Goal: Find specific page/section: Find specific page/section

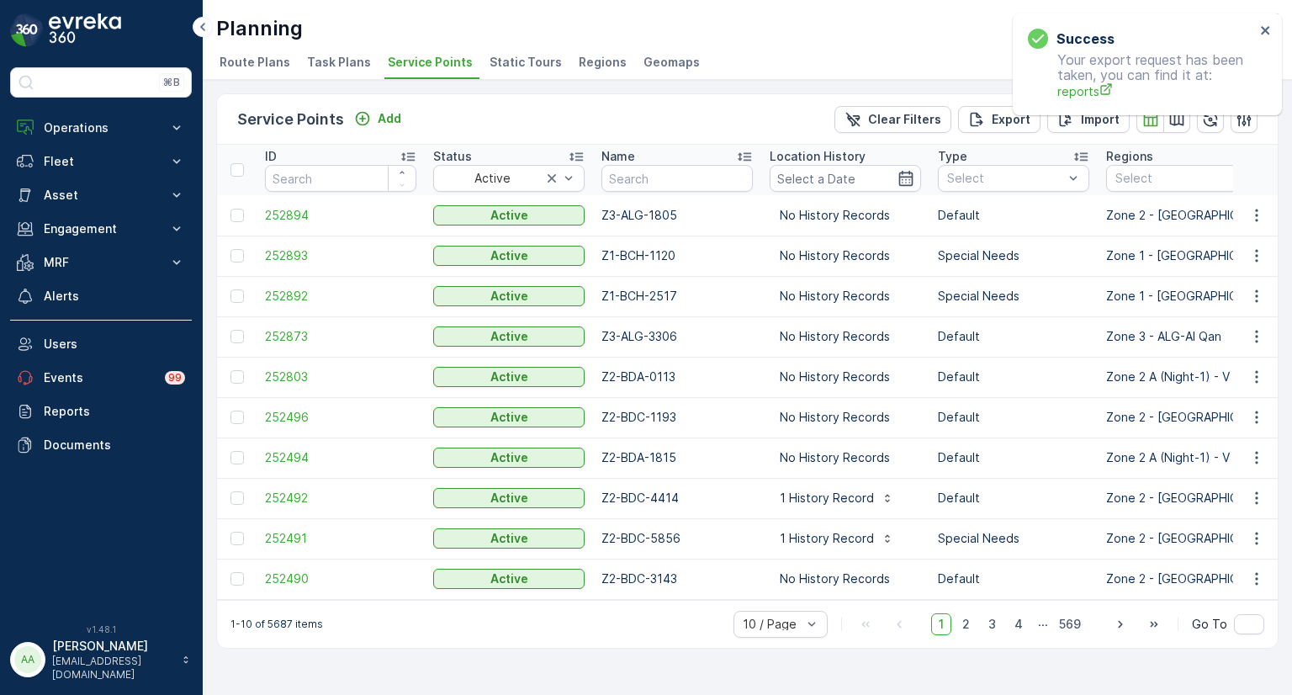
click at [87, 133] on p "Operations" at bounding box center [101, 127] width 114 height 17
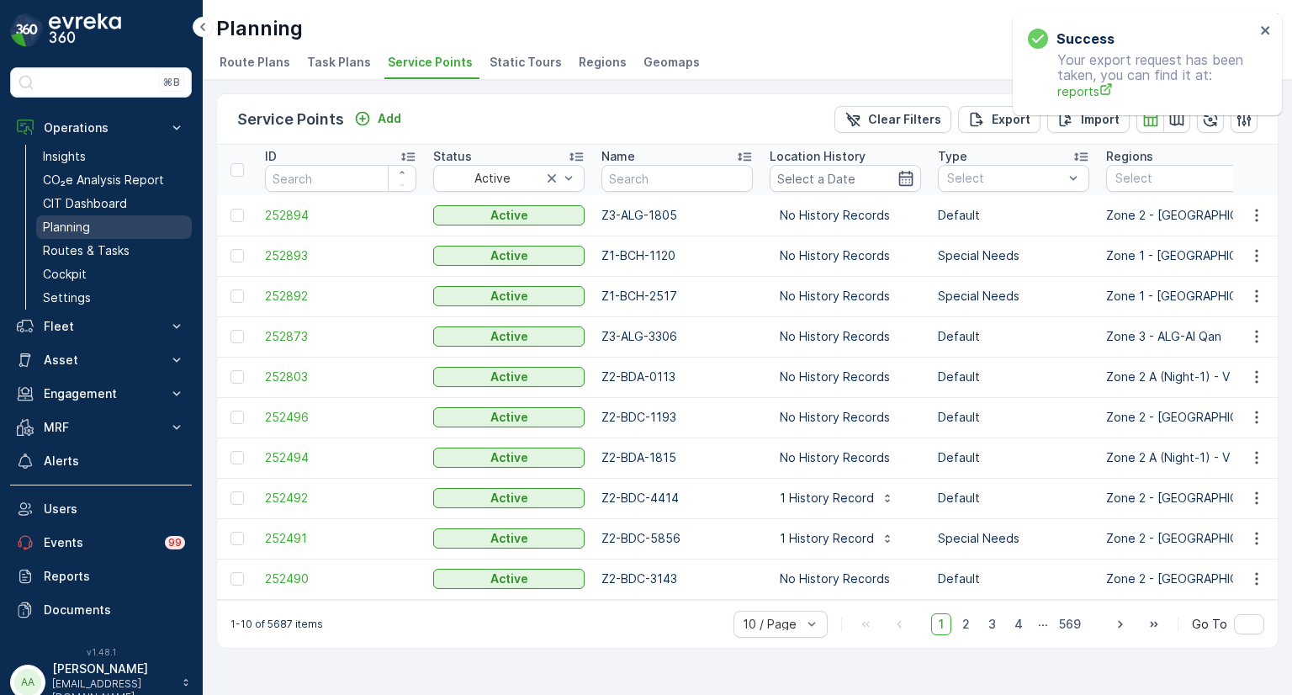
click at [108, 230] on link "Planning" at bounding box center [114, 227] width 156 height 24
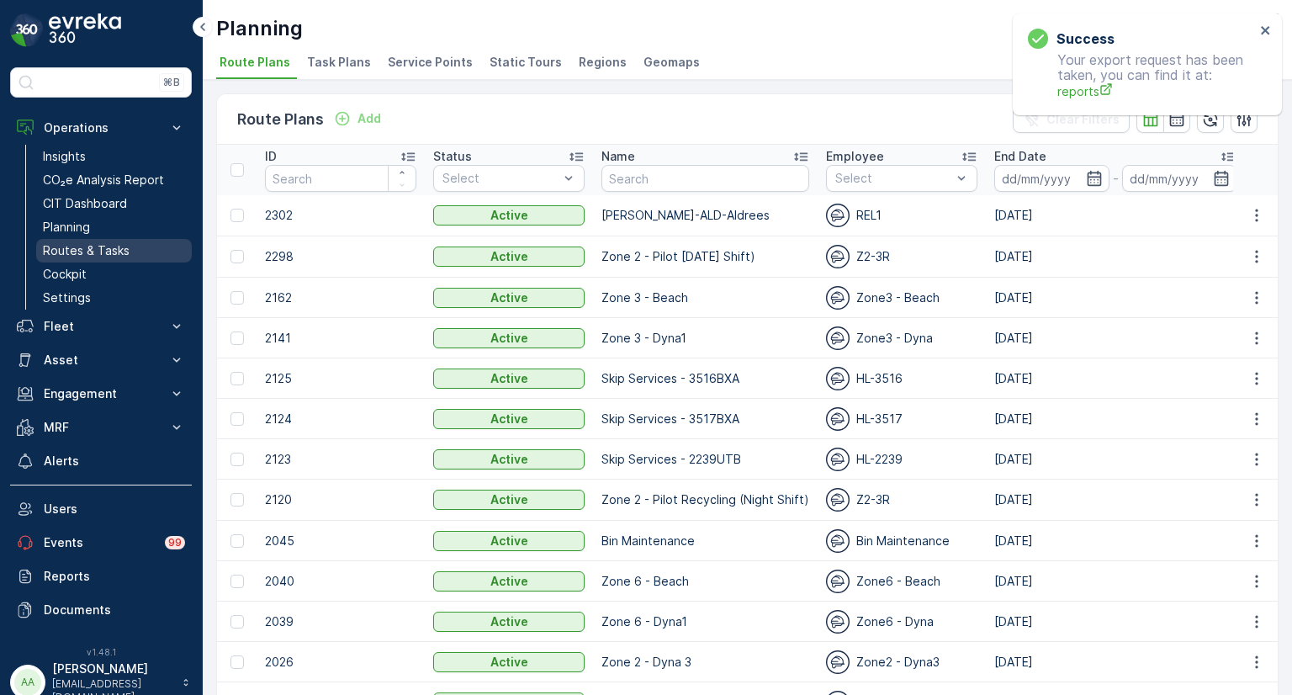
click at [114, 257] on p "Routes & Tasks" at bounding box center [86, 250] width 87 height 17
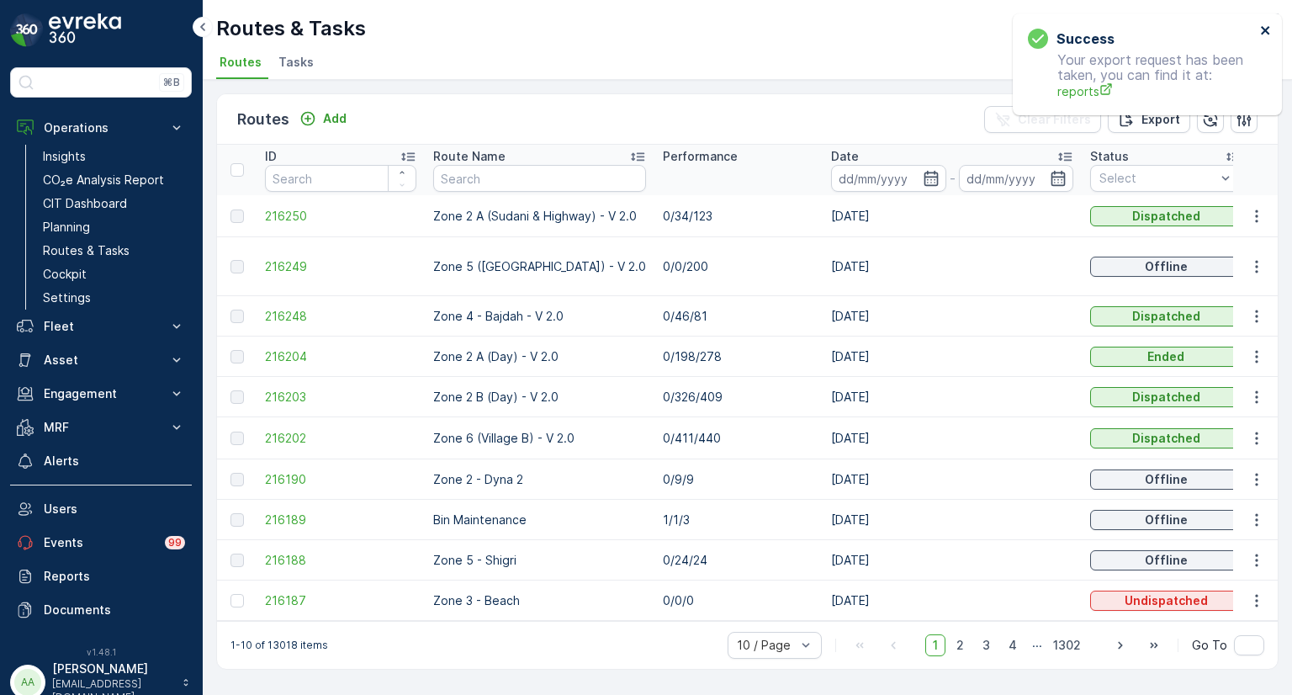
click at [1266, 32] on icon "close" at bounding box center [1264, 30] width 8 height 8
click at [1247, 114] on icon "button" at bounding box center [1243, 119] width 17 height 17
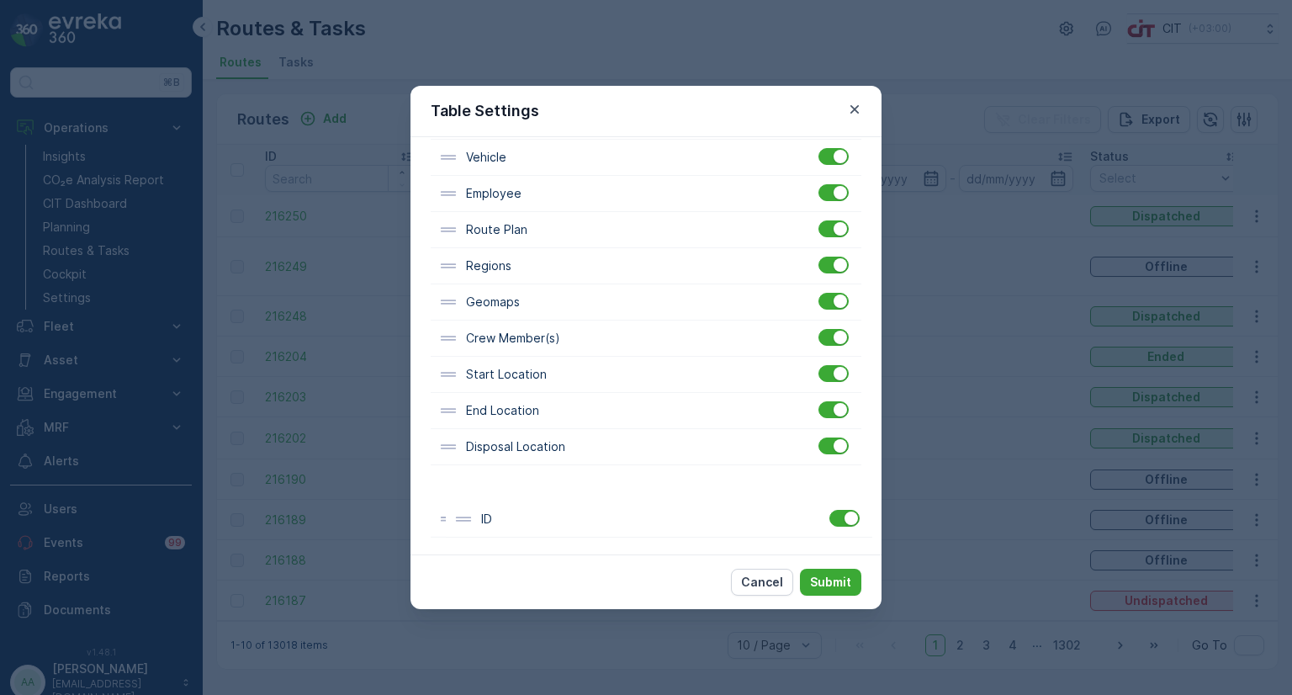
scroll to position [422, 0]
drag, startPoint x: 616, startPoint y: 293, endPoint x: 631, endPoint y: 526, distance: 234.2
click at [631, 526] on div "ID Route Name Performance Date Status Start Time End Time Operation Shift Vehic…" at bounding box center [646, 193] width 431 height 687
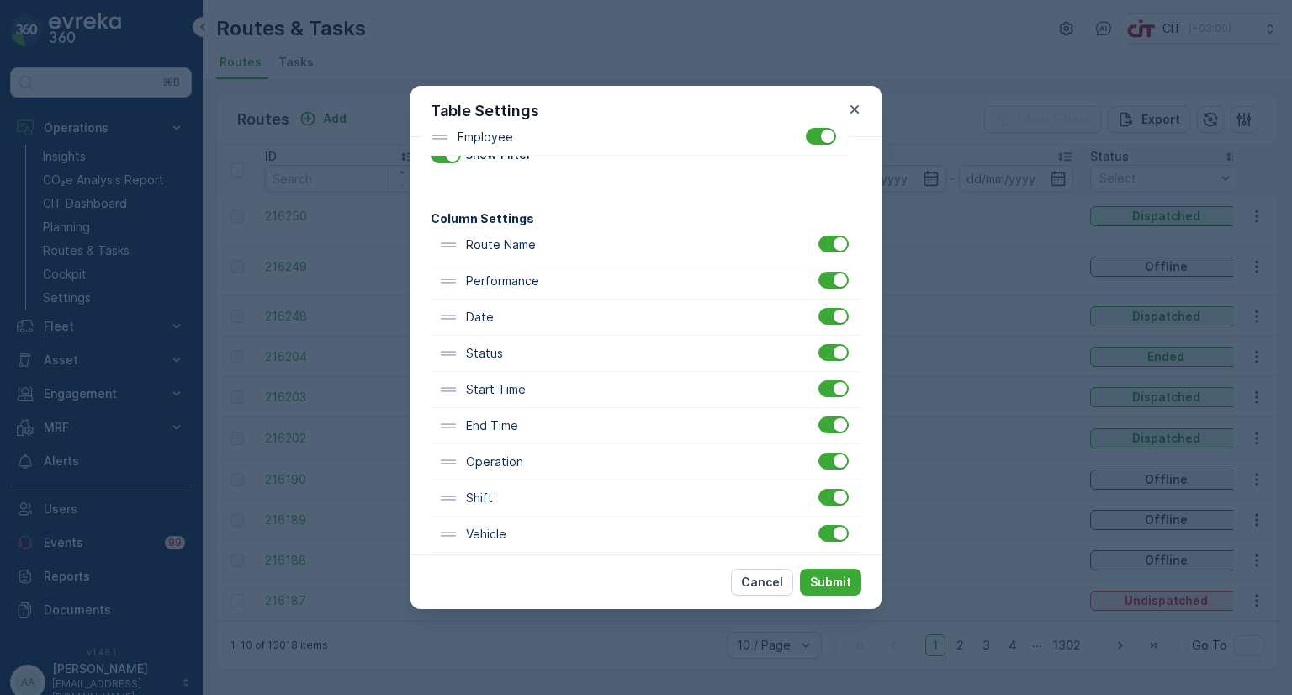
scroll to position [0, 0]
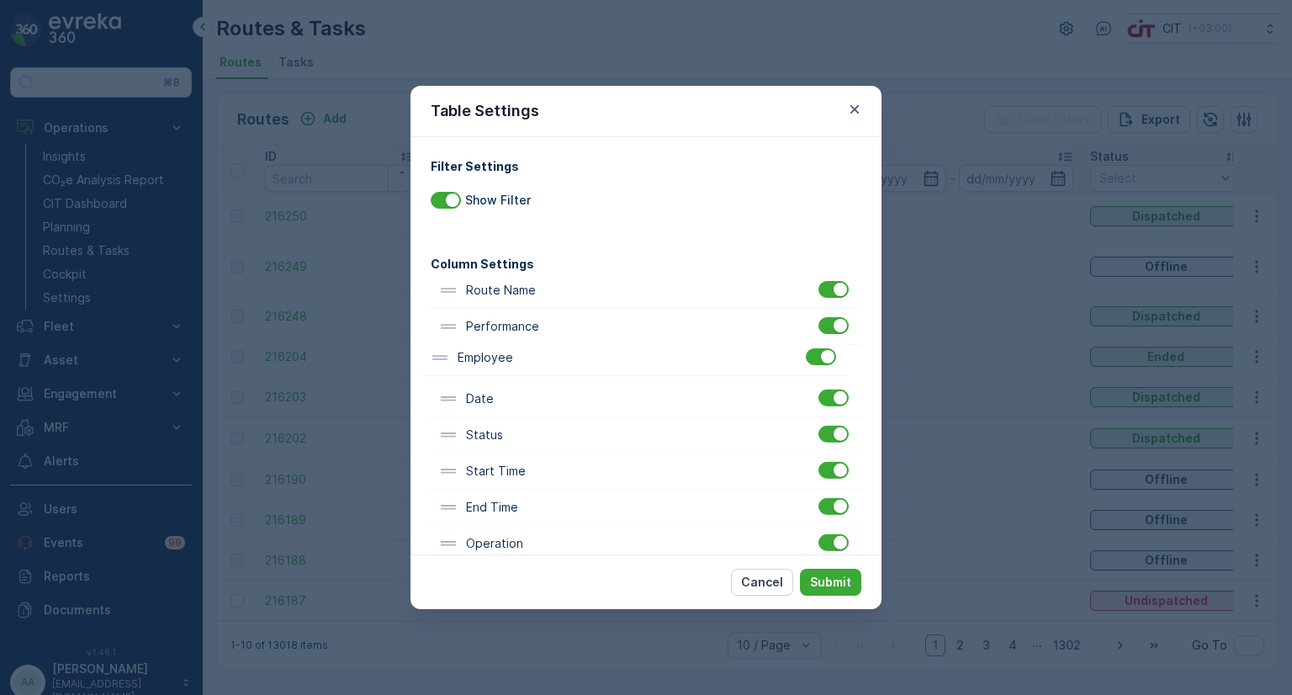
drag, startPoint x: 498, startPoint y: 239, endPoint x: 488, endPoint y: 354, distance: 115.6
click at [488, 354] on div "Route Name Performance Date Status Start Time End Time Operation Shift Vehicle …" at bounding box center [646, 615] width 431 height 687
click at [841, 584] on p "Submit" at bounding box center [830, 581] width 41 height 17
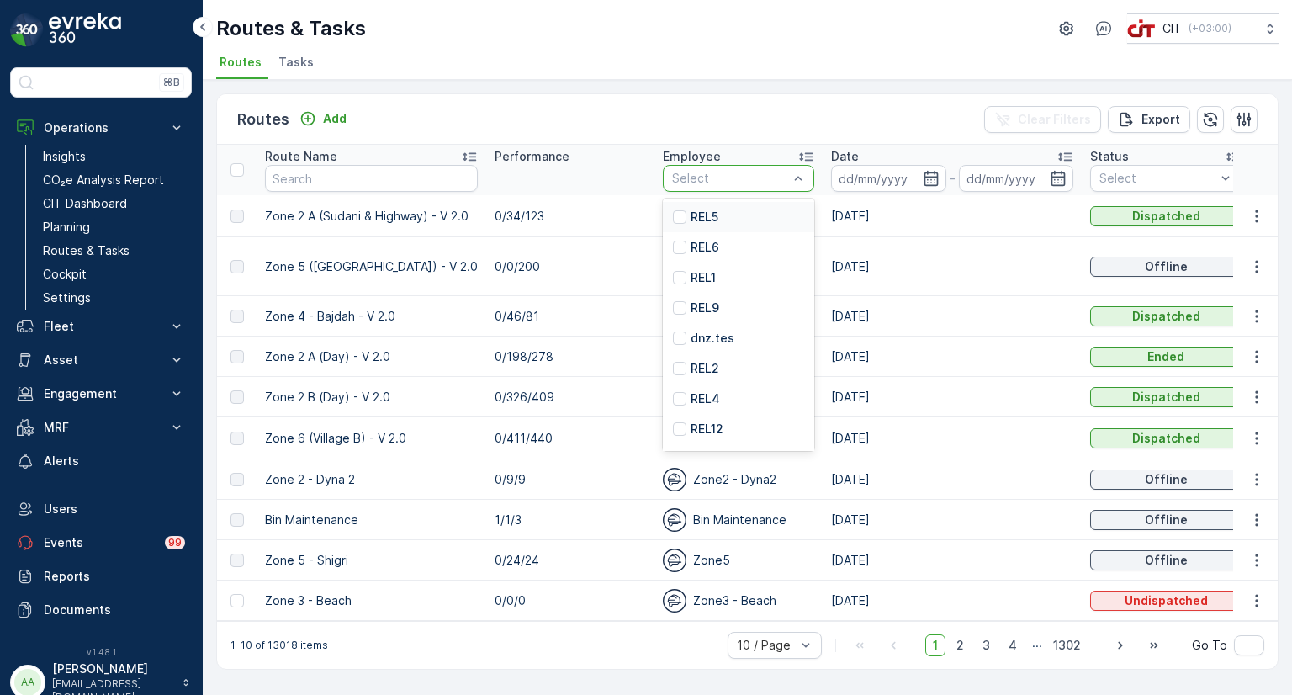
click at [740, 172] on div at bounding box center [729, 178] width 119 height 13
type input "rel13"
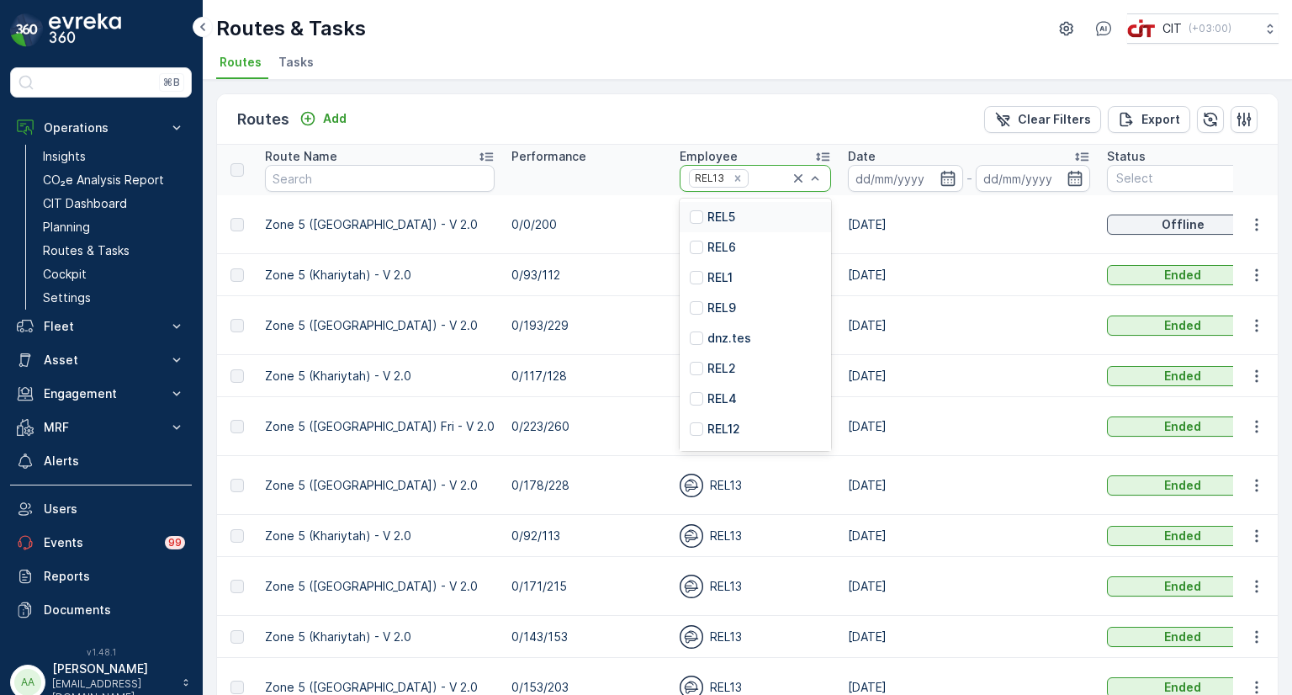
click at [750, 179] on div at bounding box center [770, 178] width 40 height 13
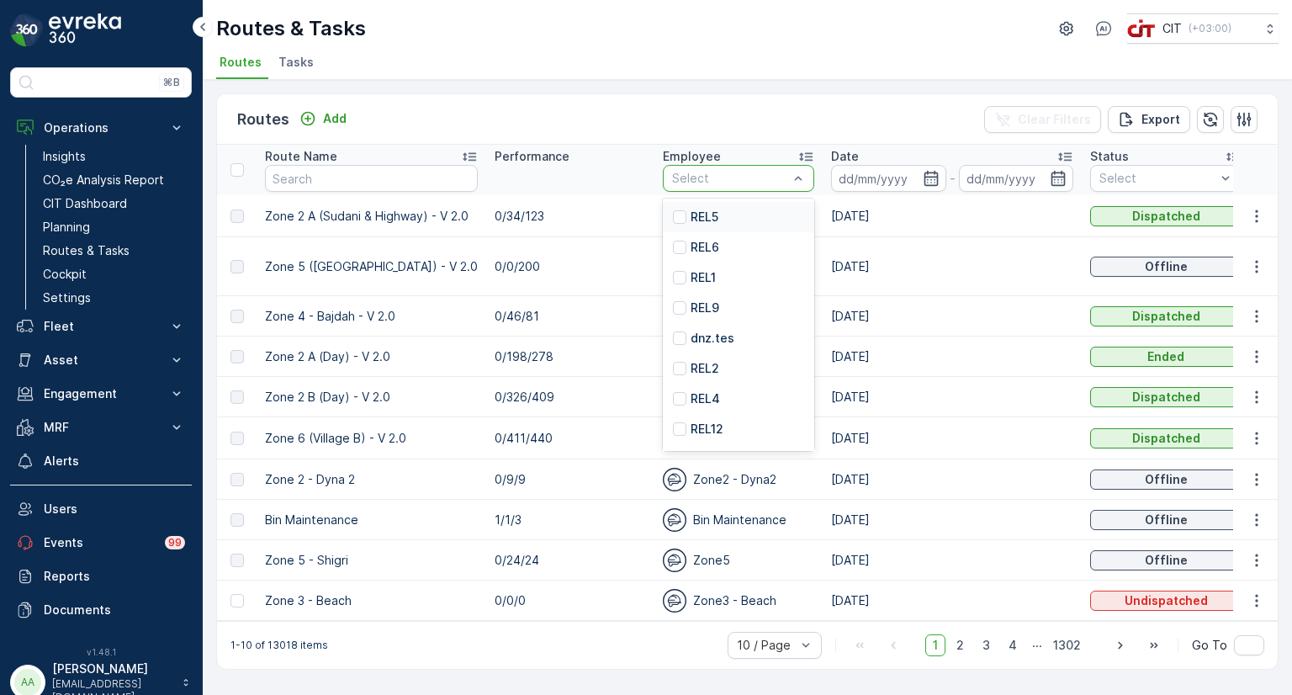
click at [706, 179] on div at bounding box center [729, 178] width 119 height 13
type input "rel12"
click at [690, 218] on p "REL12" at bounding box center [706, 217] width 33 height 17
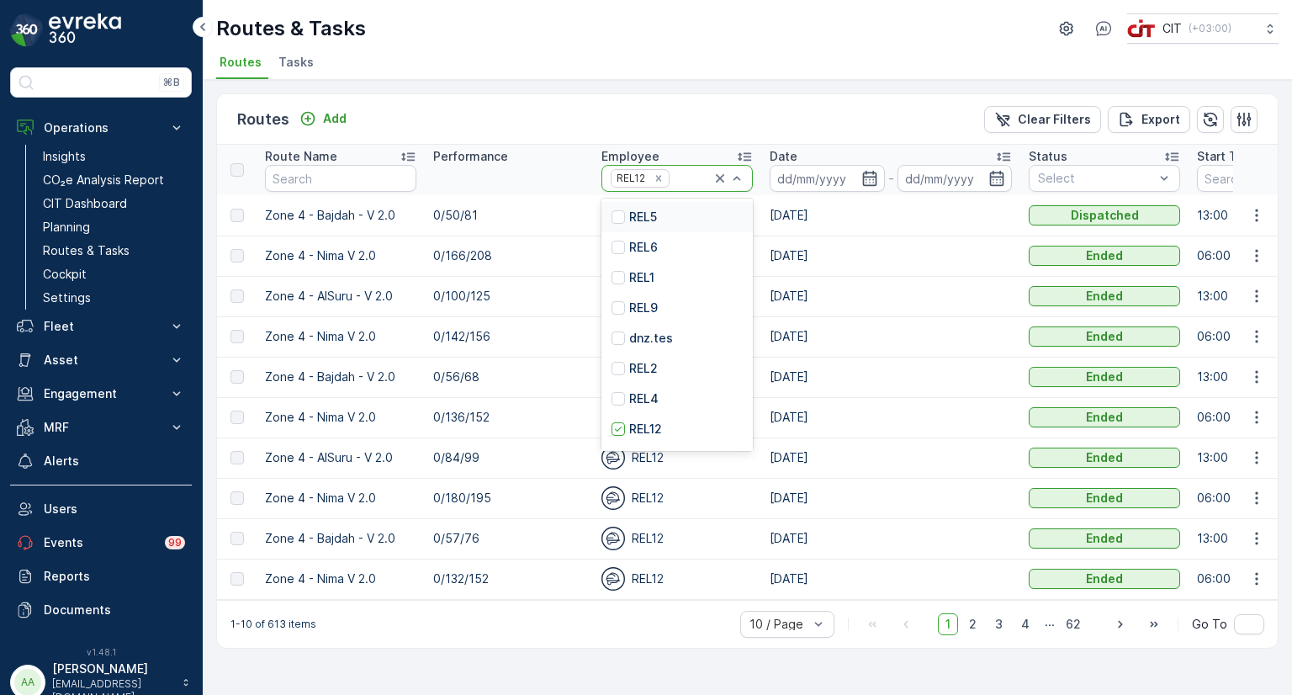
click at [671, 176] on input "text" at bounding box center [672, 178] width 3 height 13
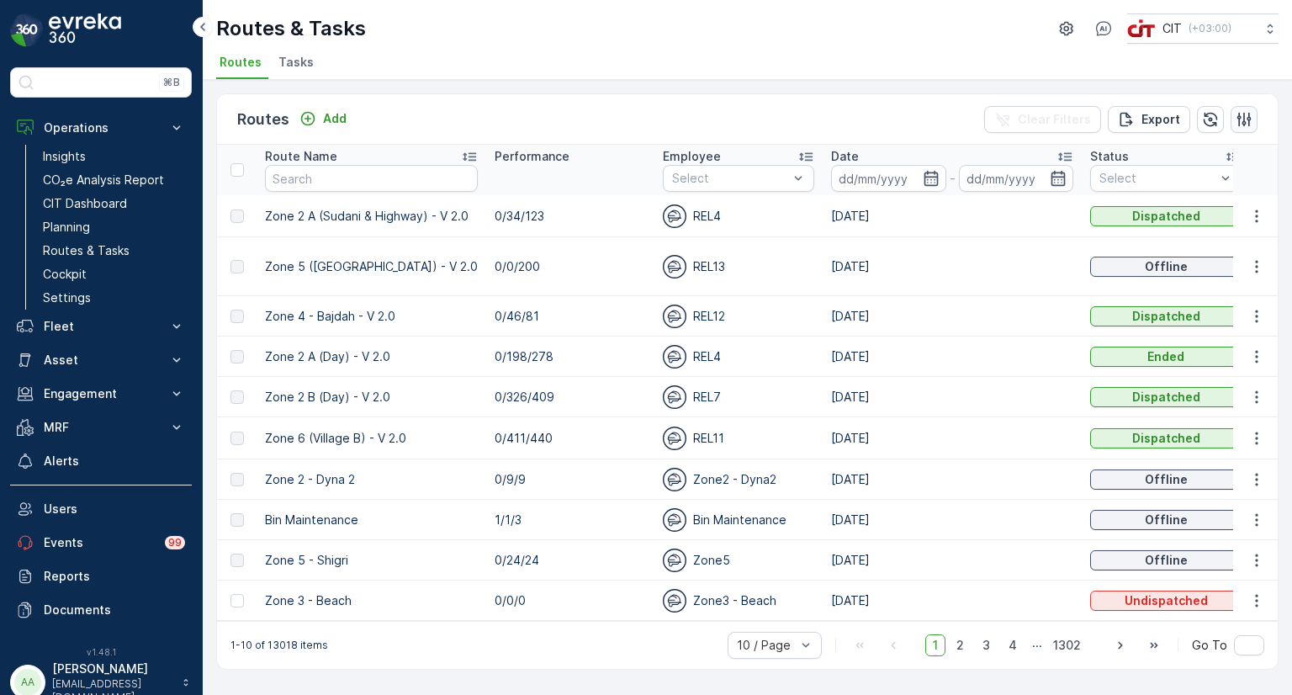
click at [1245, 122] on icon "button" at bounding box center [1244, 119] width 14 height 14
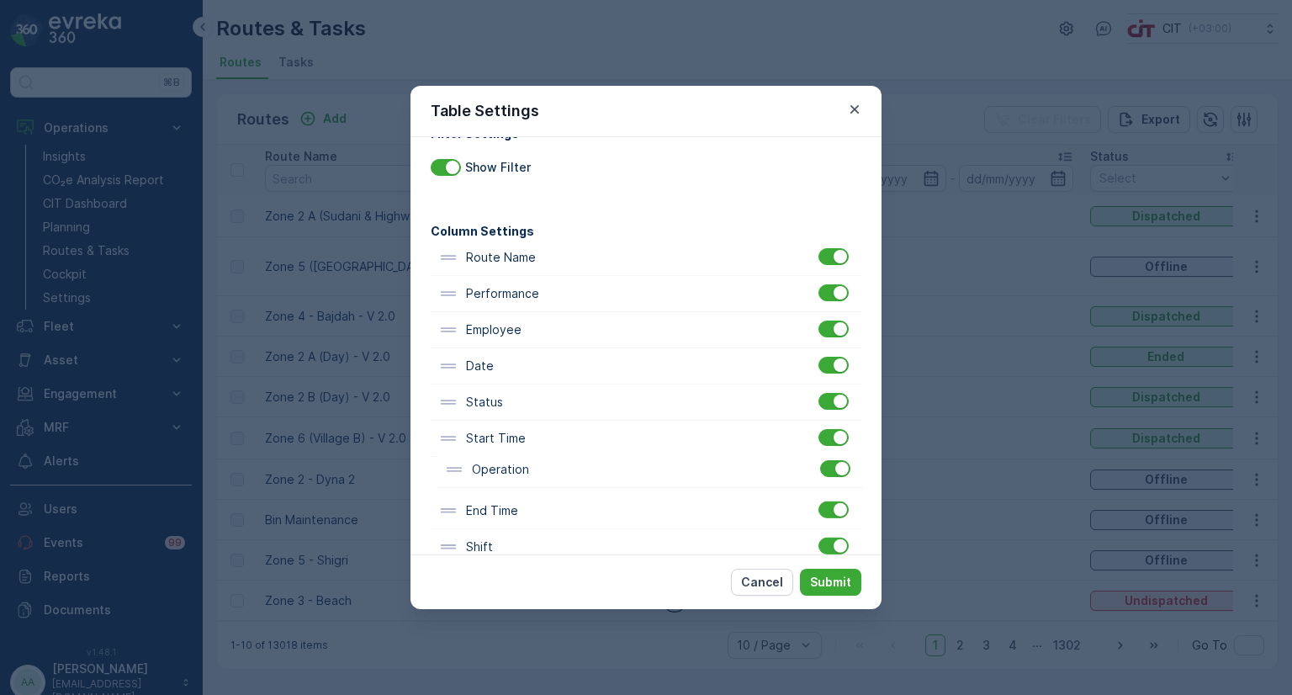
scroll to position [35, 0]
drag, startPoint x: 499, startPoint y: 526, endPoint x: 490, endPoint y: 368, distance: 158.4
click at [490, 368] on div "Route Name Performance Employee Date Status Start Time End Time Operation Shift…" at bounding box center [646, 580] width 431 height 687
click at [820, 574] on p "Submit" at bounding box center [830, 581] width 41 height 17
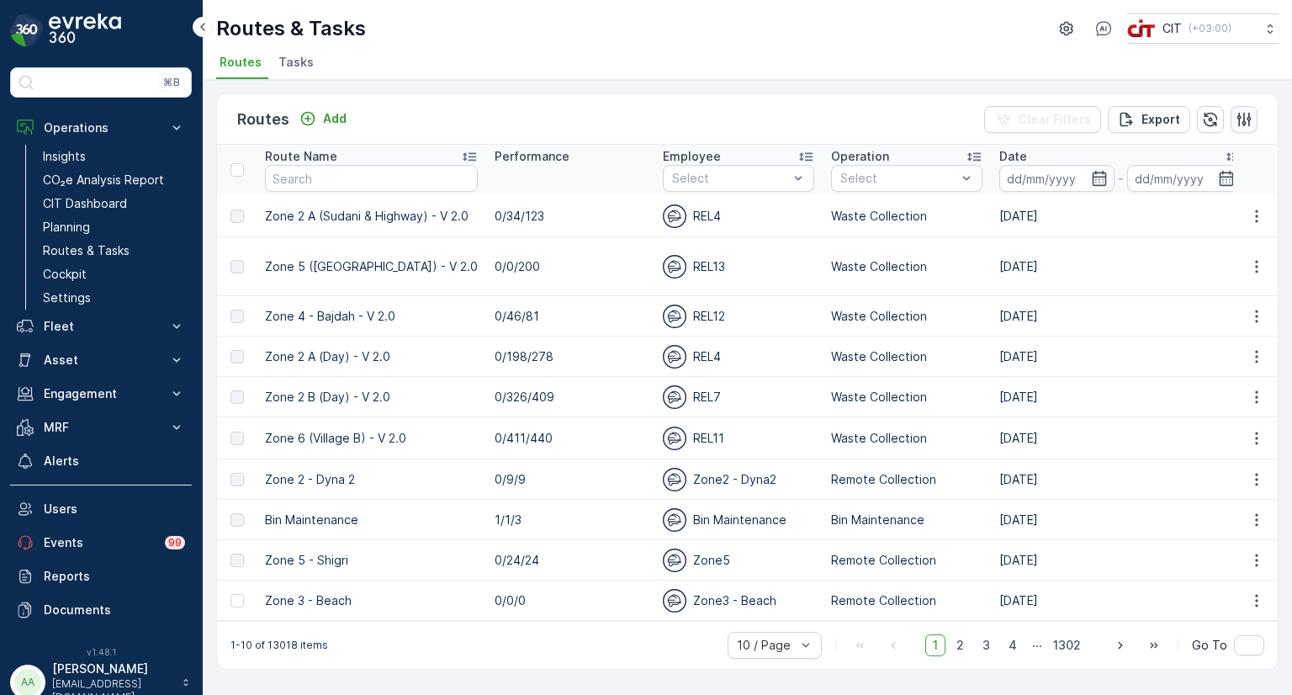
click at [1244, 121] on icon "button" at bounding box center [1244, 119] width 14 height 14
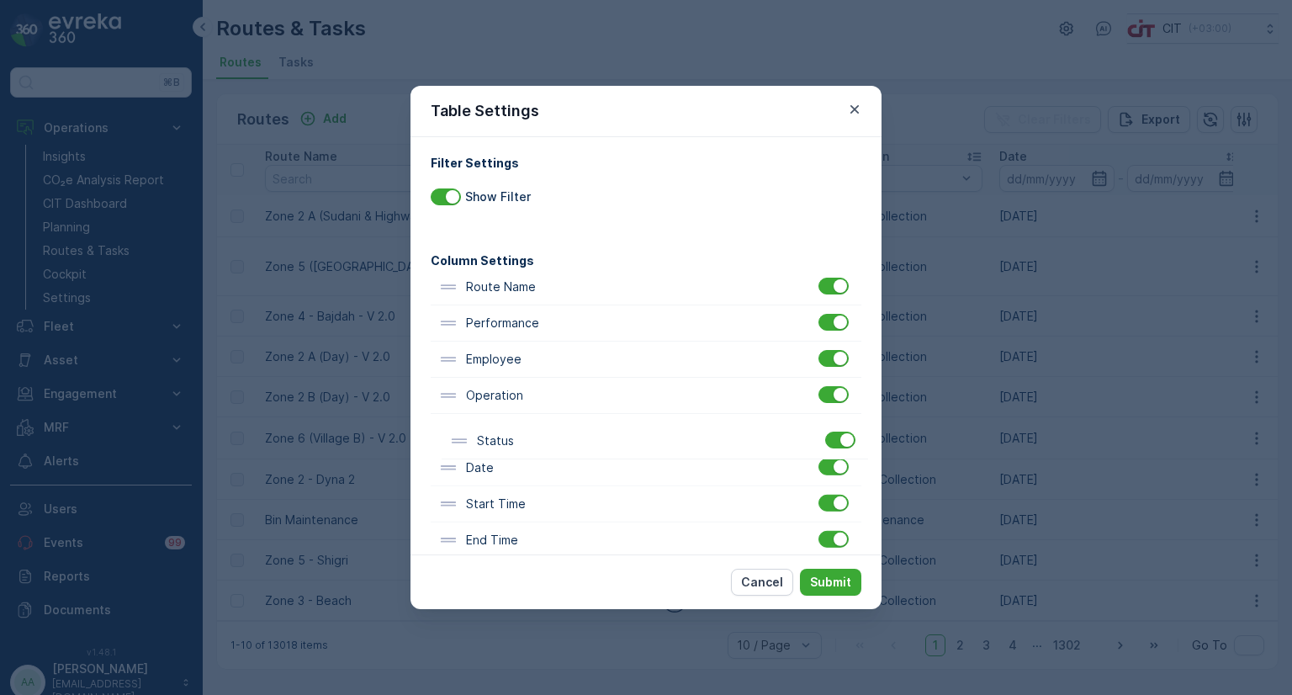
scroll to position [5, 0]
drag, startPoint x: 515, startPoint y: 481, endPoint x: 511, endPoint y: 300, distance: 180.8
click at [511, 300] on div "Route Name Performance Employee Operation Date Status Start Time End Time Shift…" at bounding box center [646, 610] width 431 height 687
click at [831, 585] on p "Submit" at bounding box center [830, 581] width 41 height 17
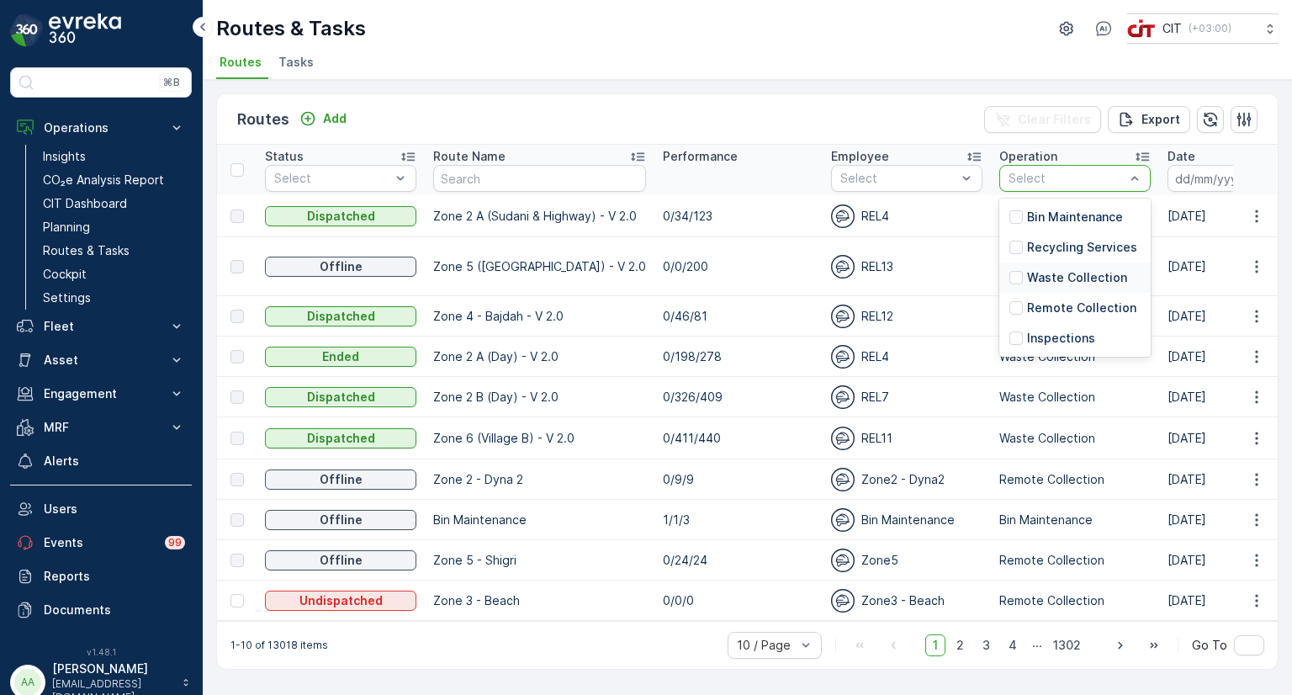
click at [1055, 269] on p "Waste Collection" at bounding box center [1077, 277] width 100 height 17
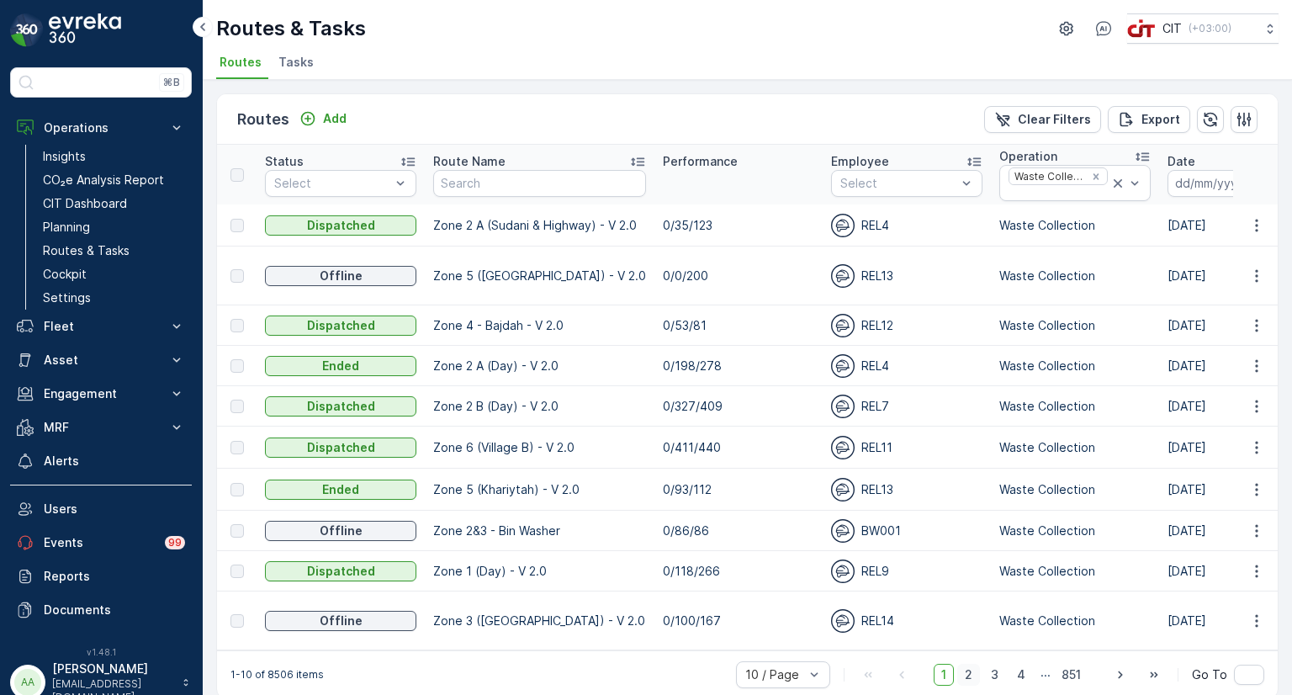
click at [977, 663] on span "2" at bounding box center [968, 674] width 23 height 22
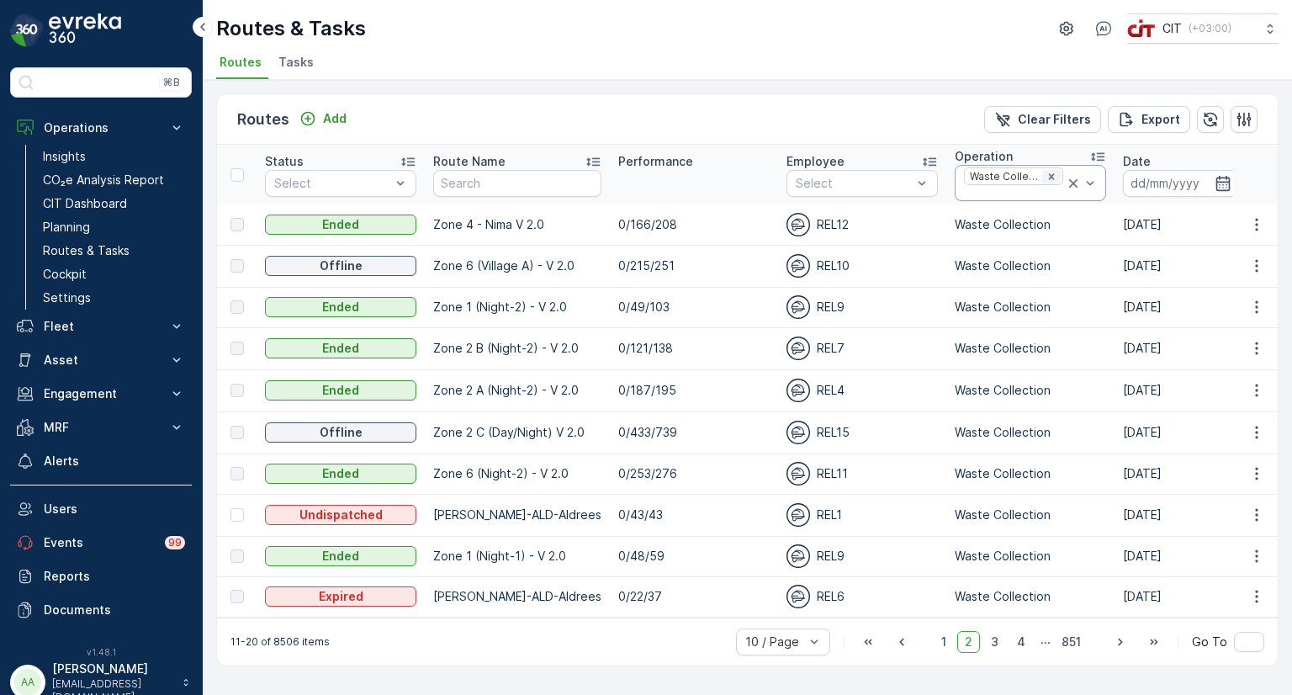
click at [1045, 179] on icon "Remove Waste Collection" at bounding box center [1051, 177] width 12 height 12
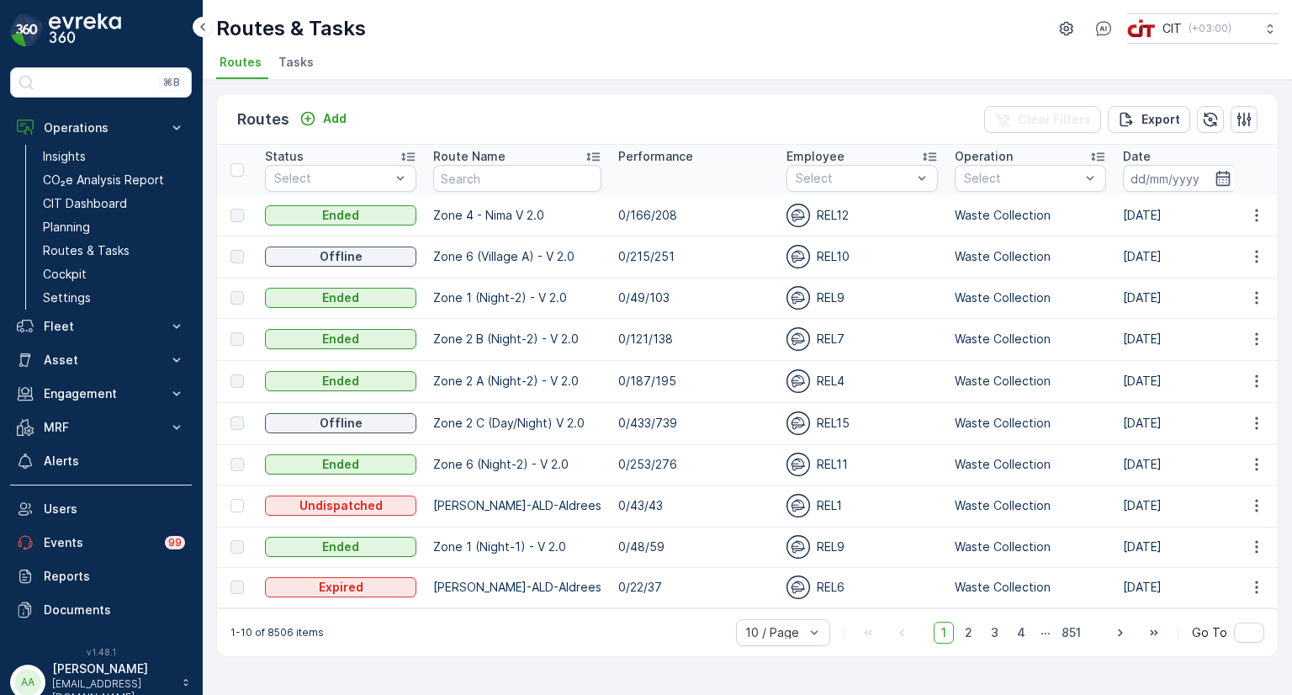
click at [988, 182] on div at bounding box center [1021, 178] width 119 height 13
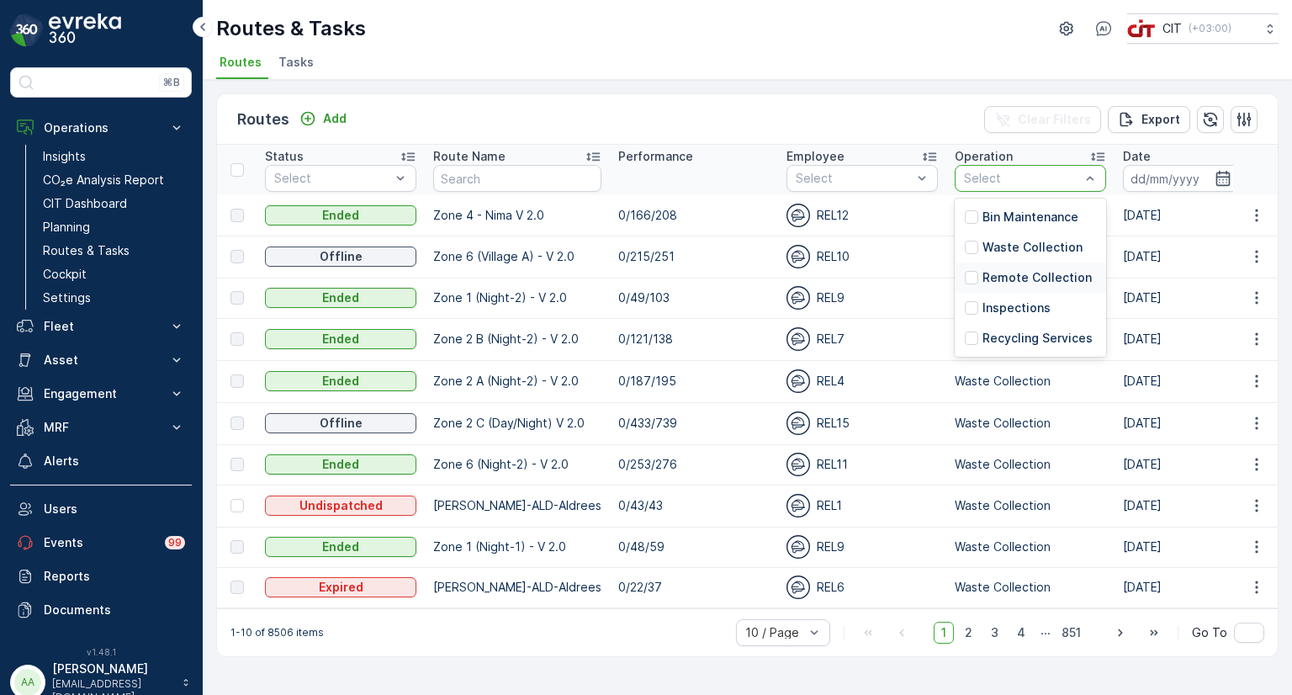
click at [992, 278] on p "Remote Collection" at bounding box center [1036, 277] width 109 height 17
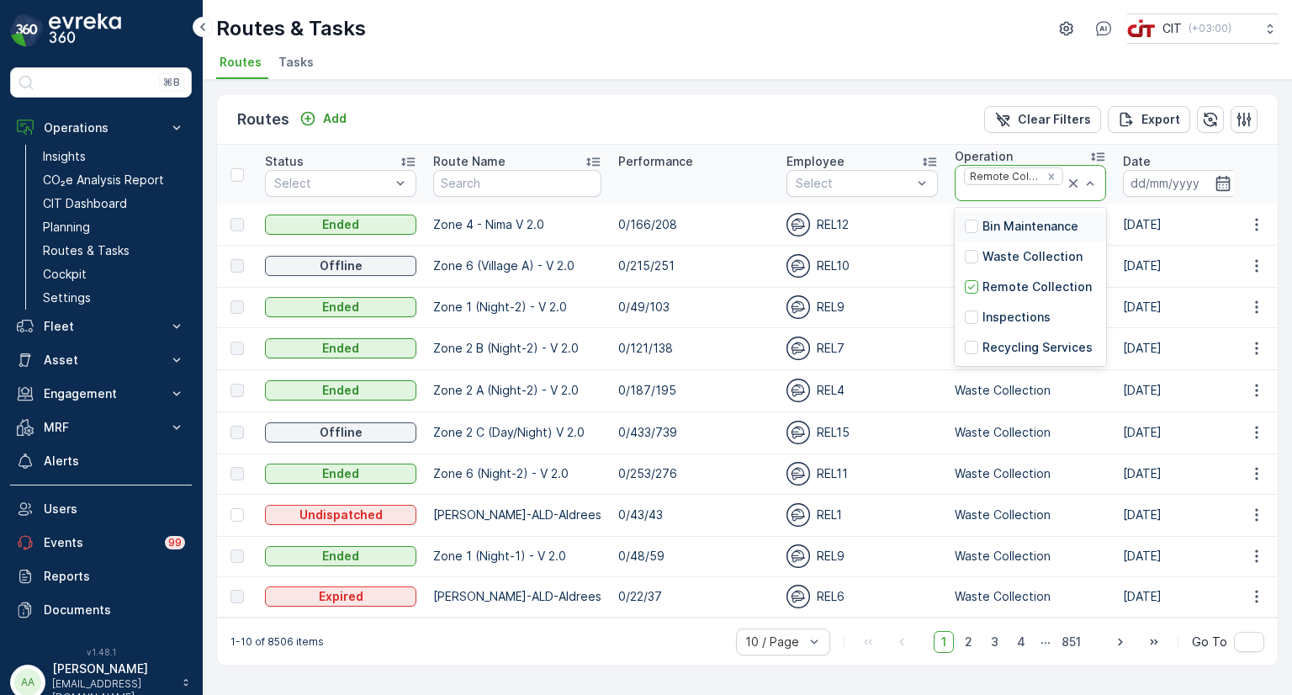
click at [1015, 189] on div at bounding box center [1013, 193] width 103 height 13
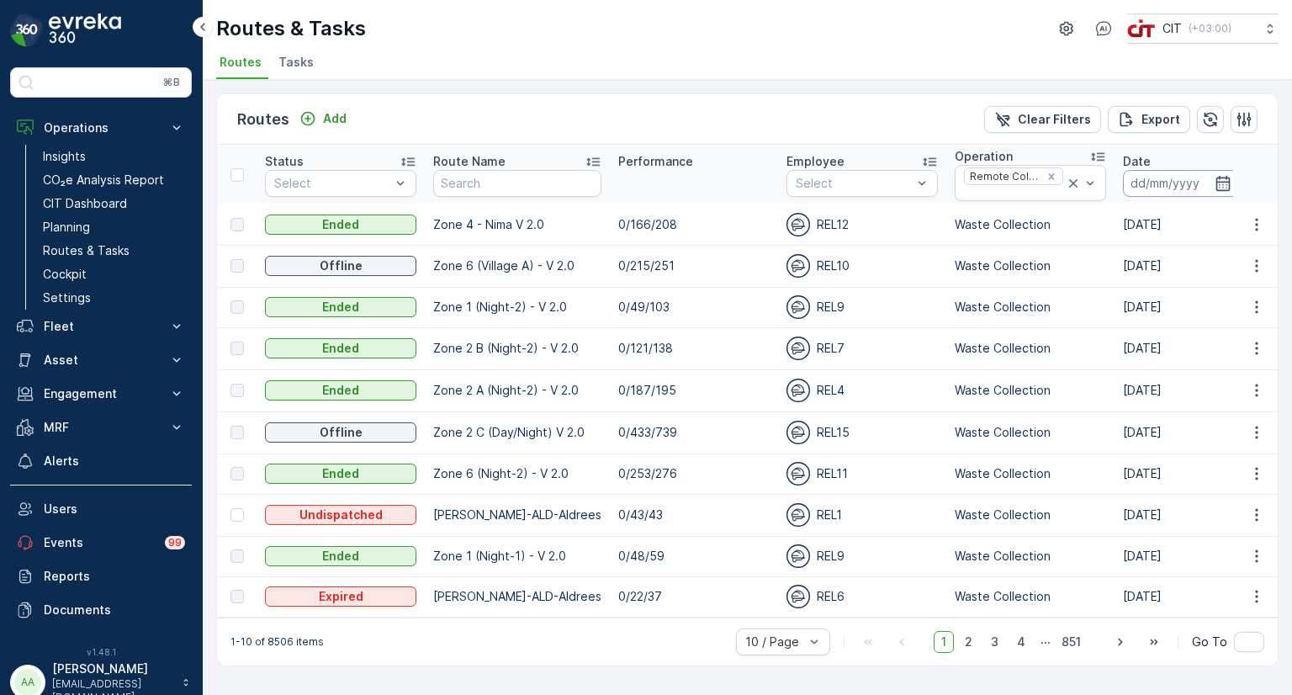
click at [1144, 192] on input at bounding box center [1180, 183] width 115 height 27
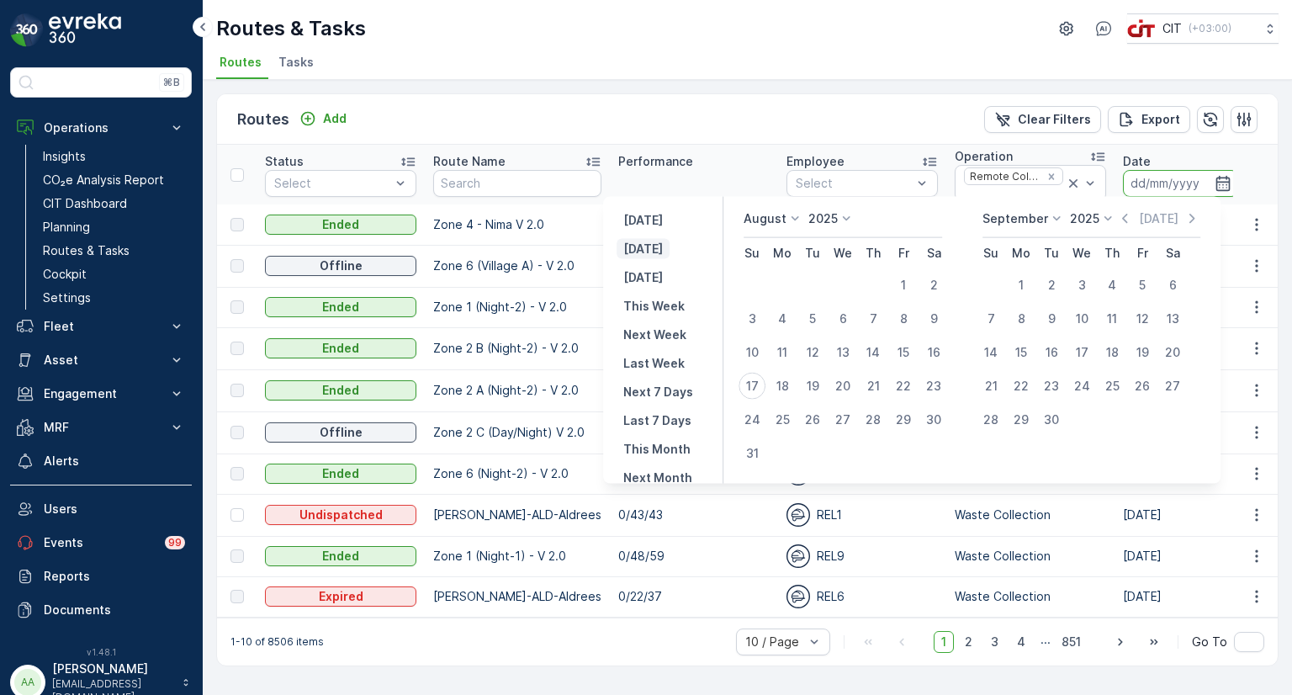
click at [643, 253] on p "Today" at bounding box center [643, 248] width 40 height 17
type input "17.08.2025"
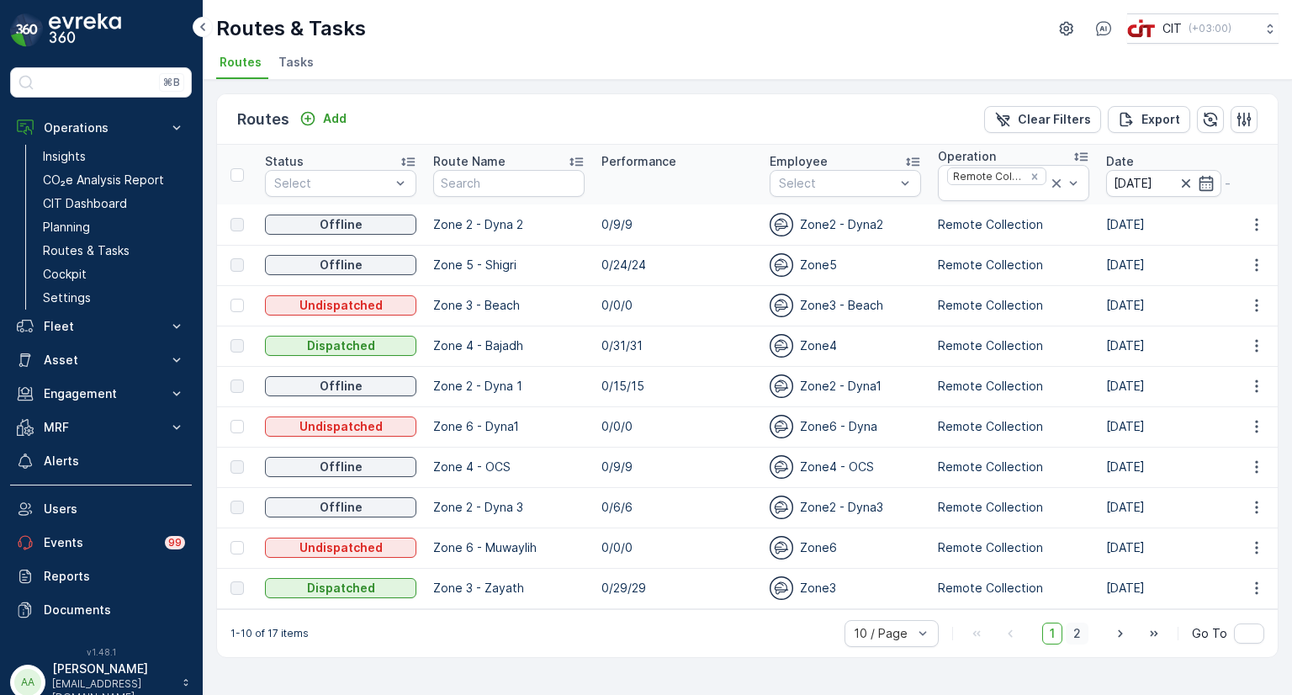
click at [1079, 636] on span "2" at bounding box center [1076, 633] width 23 height 22
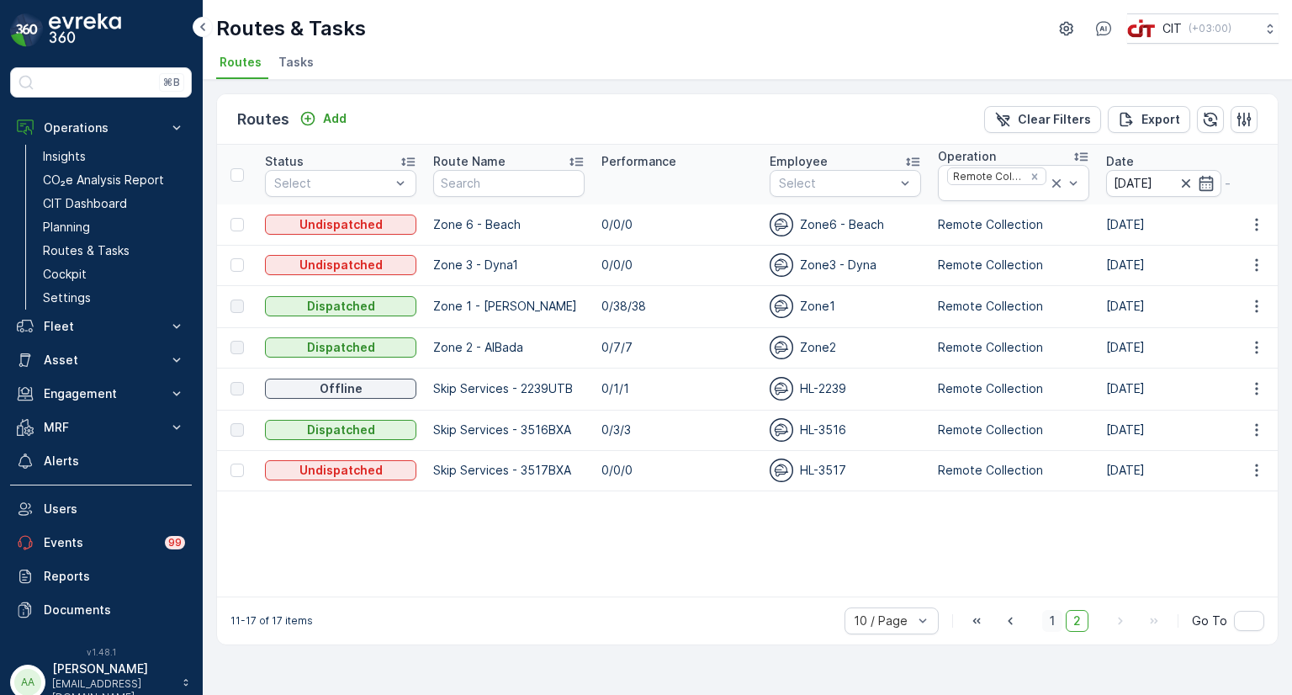
click at [1057, 630] on span "1" at bounding box center [1052, 621] width 20 height 22
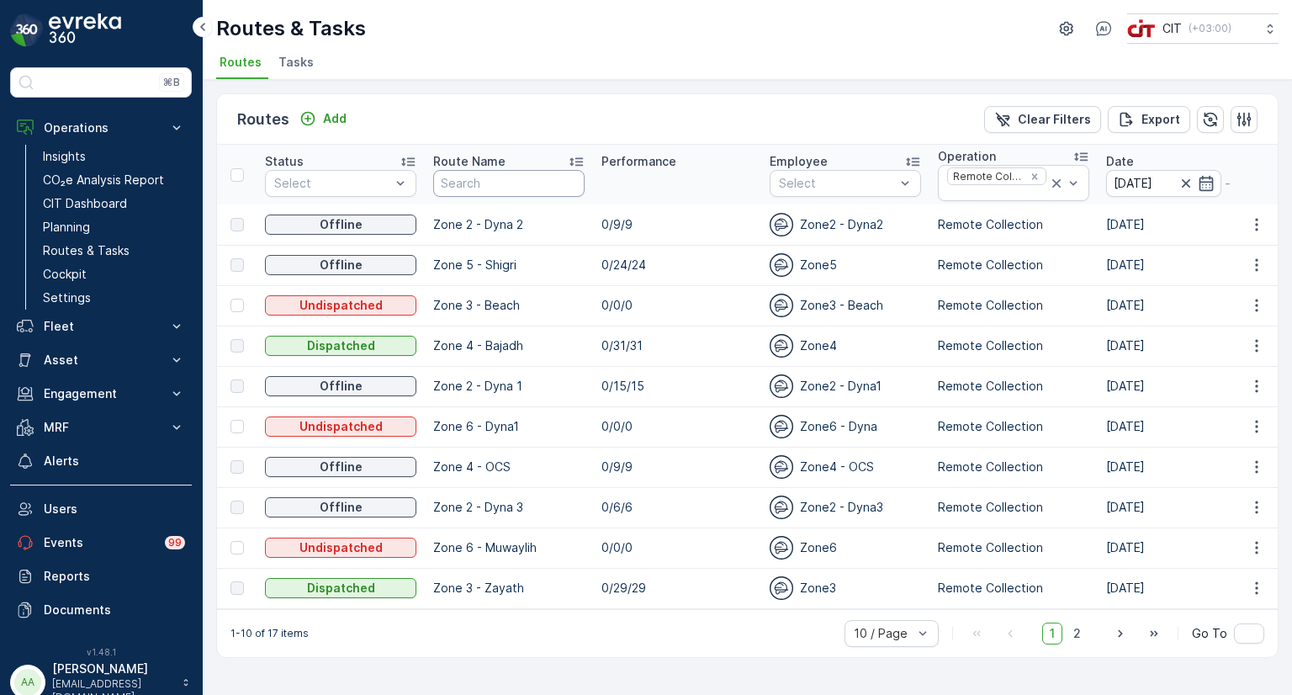
click at [511, 182] on input "text" at bounding box center [508, 183] width 151 height 27
drag, startPoint x: 511, startPoint y: 182, endPoint x: 798, endPoint y: 317, distance: 317.1
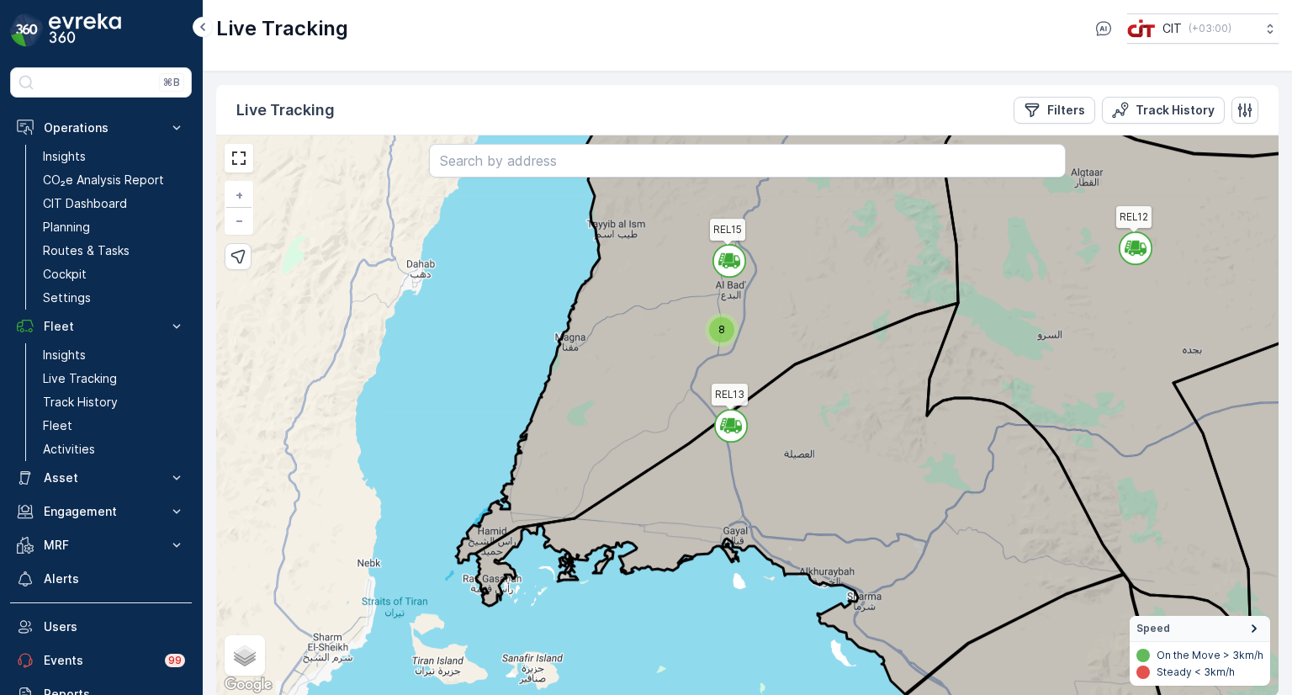
click at [723, 330] on span "8" at bounding box center [721, 329] width 7 height 13
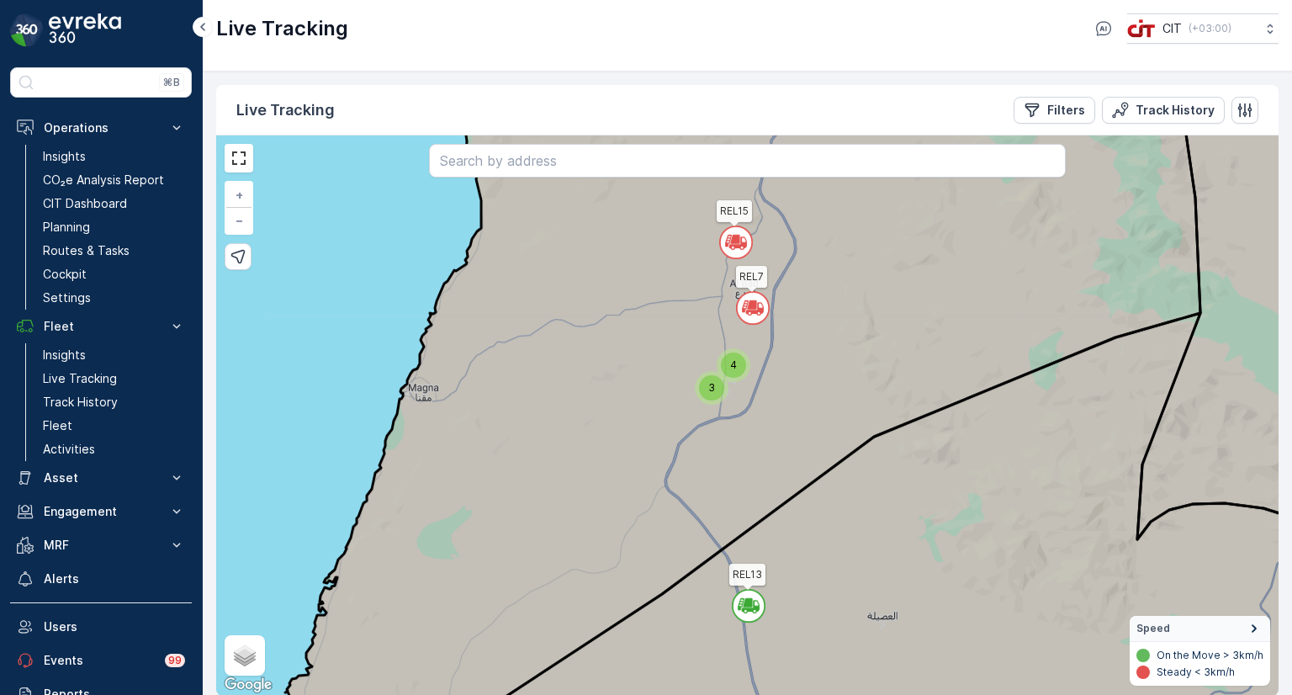
click at [707, 399] on div "3" at bounding box center [711, 387] width 25 height 25
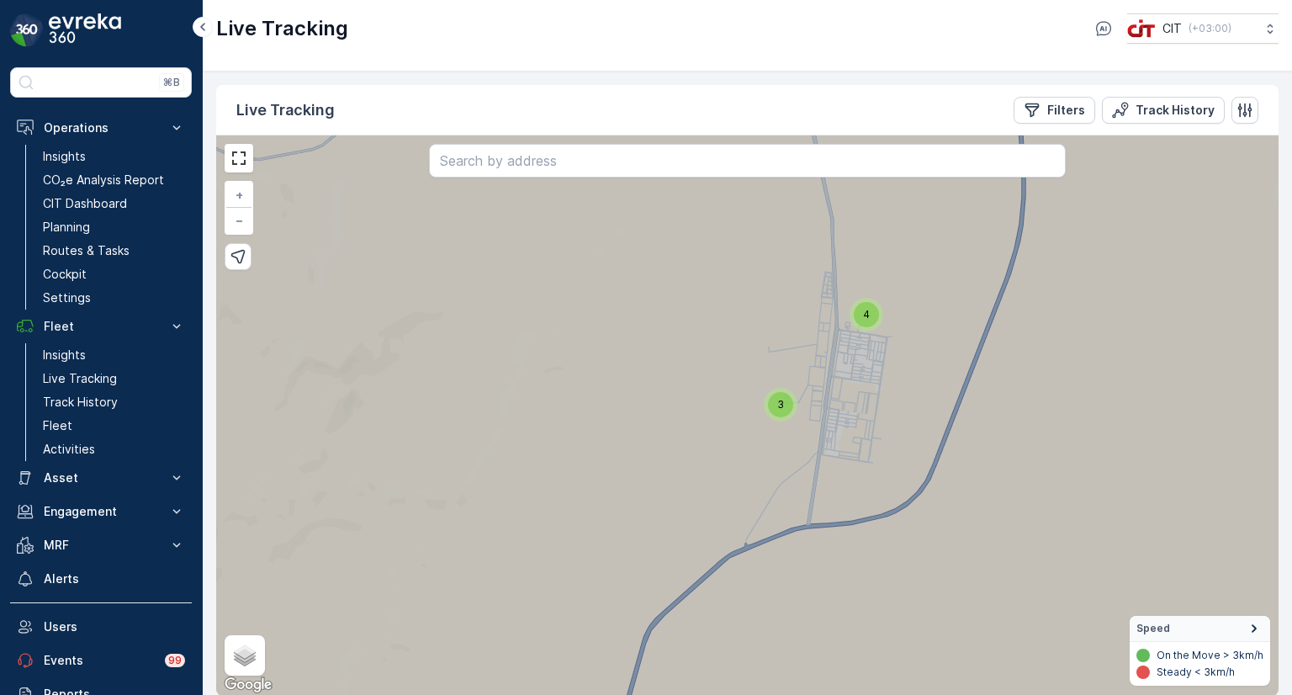
click at [862, 302] on div "4" at bounding box center [865, 314] width 25 height 25
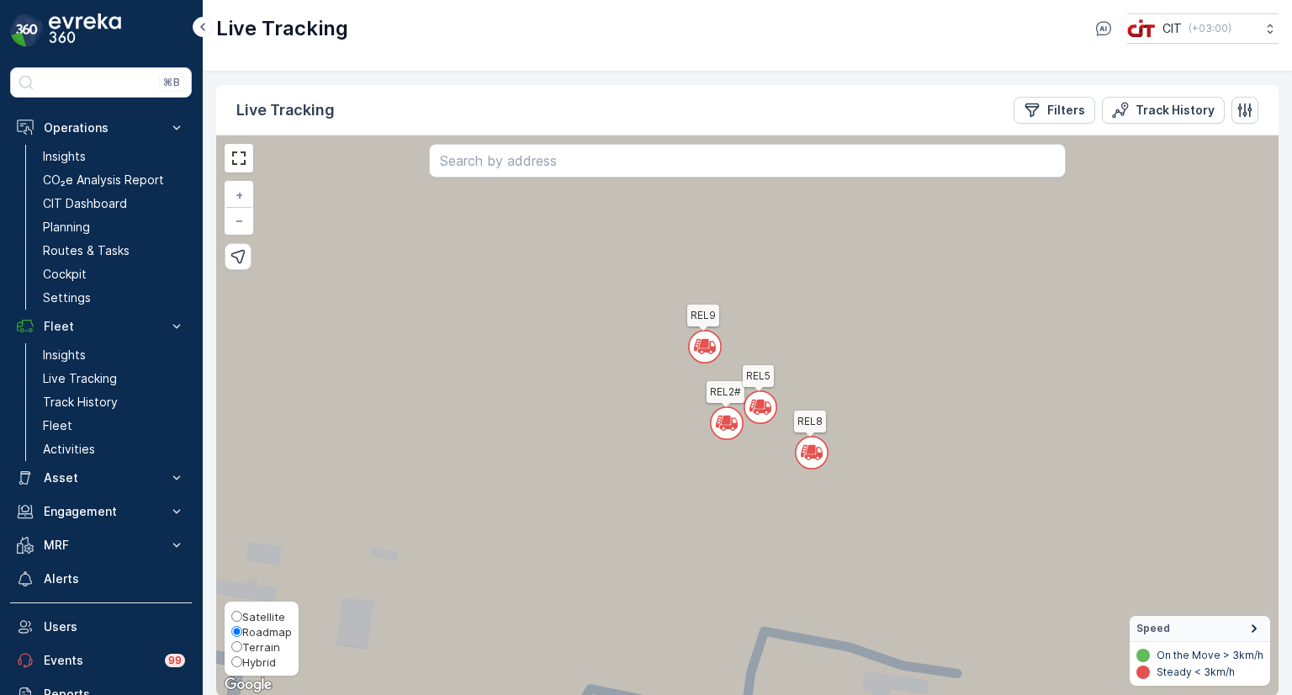
click at [246, 661] on span "Hybrid" at bounding box center [259, 661] width 34 height 13
click at [242, 661] on input "Hybrid" at bounding box center [236, 661] width 11 height 11
radio input "true"
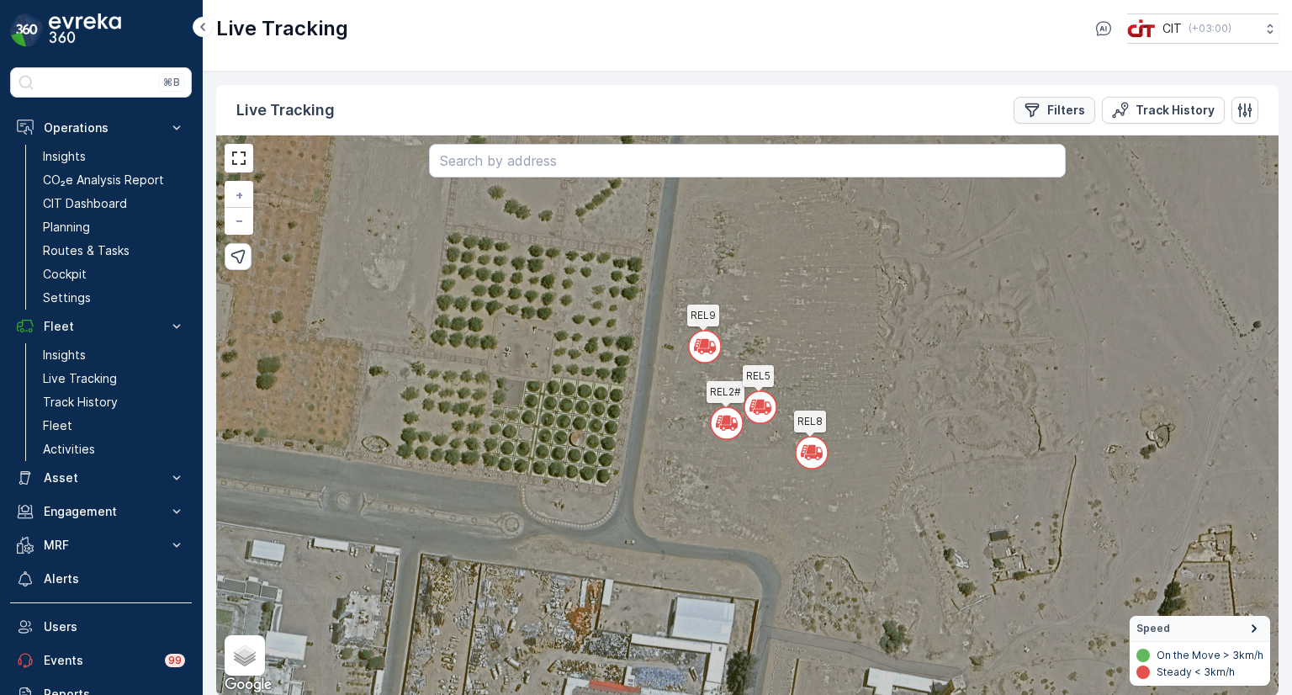
click at [1075, 115] on p "Filters" at bounding box center [1066, 110] width 38 height 17
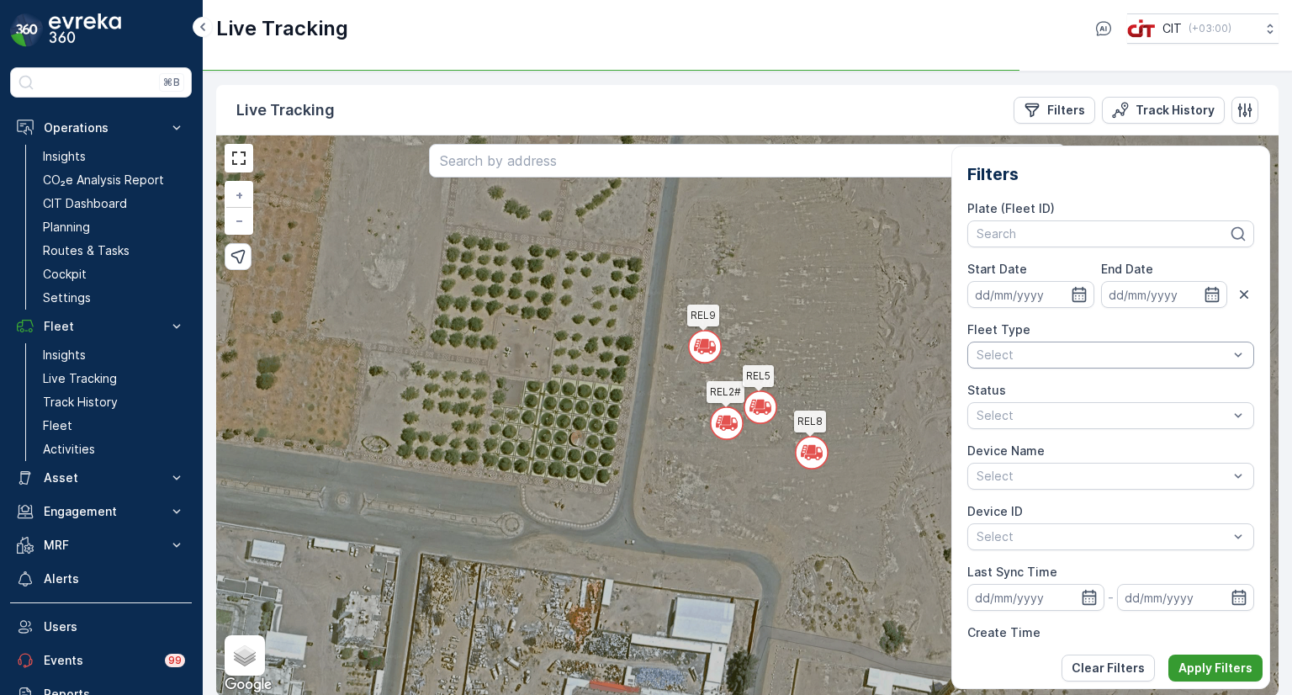
click at [1198, 668] on p "Apply Filters" at bounding box center [1215, 667] width 74 height 17
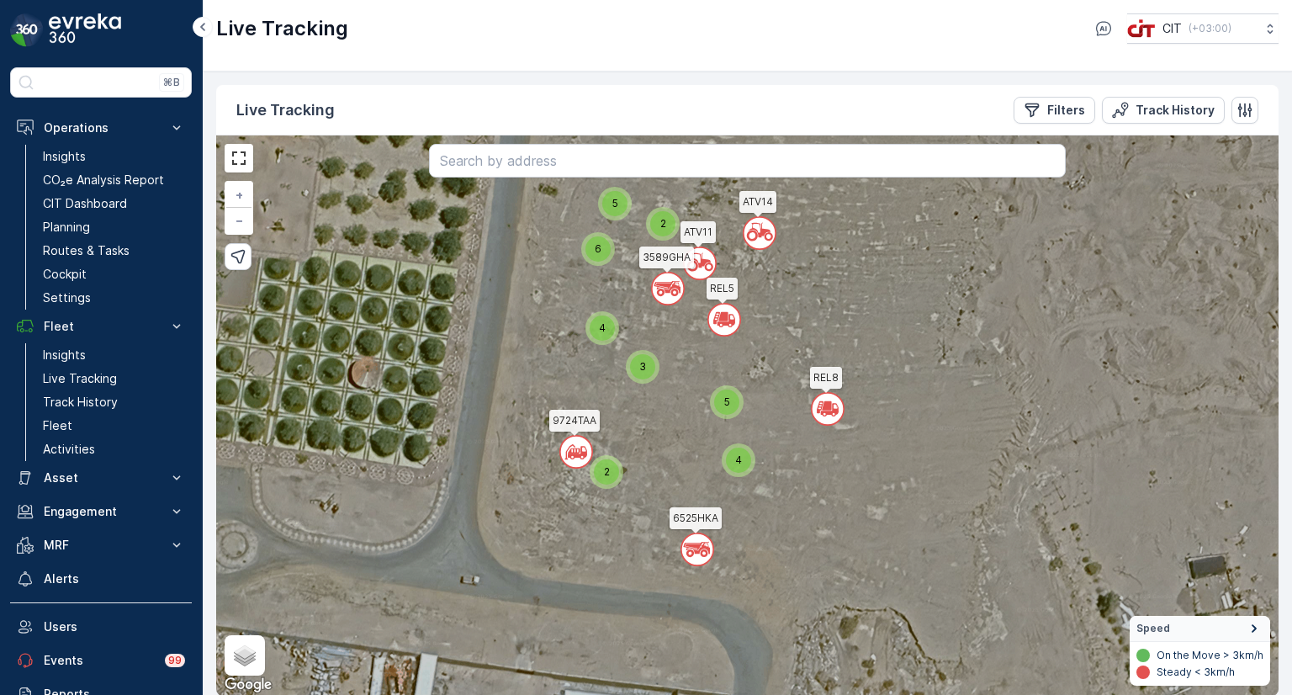
click at [604, 477] on span "2" at bounding box center [607, 471] width 6 height 13
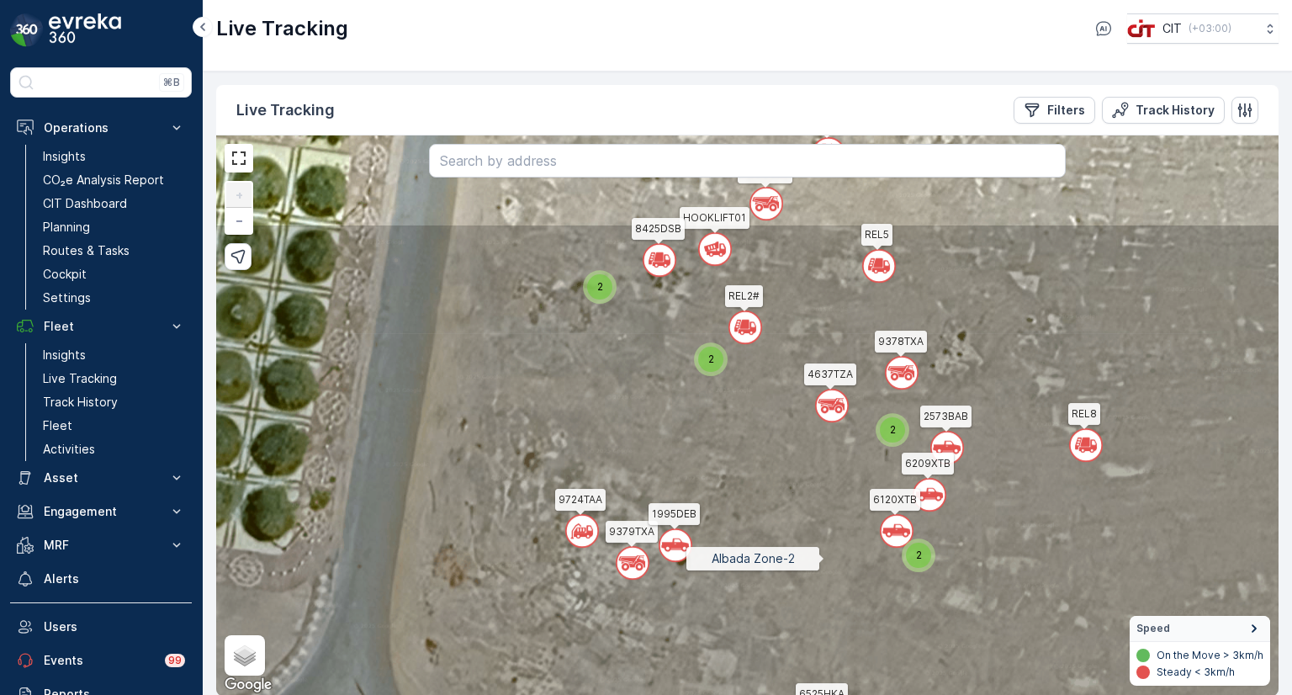
drag, startPoint x: 922, startPoint y: 411, endPoint x: 824, endPoint y: 557, distance: 175.8
click at [824, 557] on icon at bounding box center [647, 561] width 1275 height 677
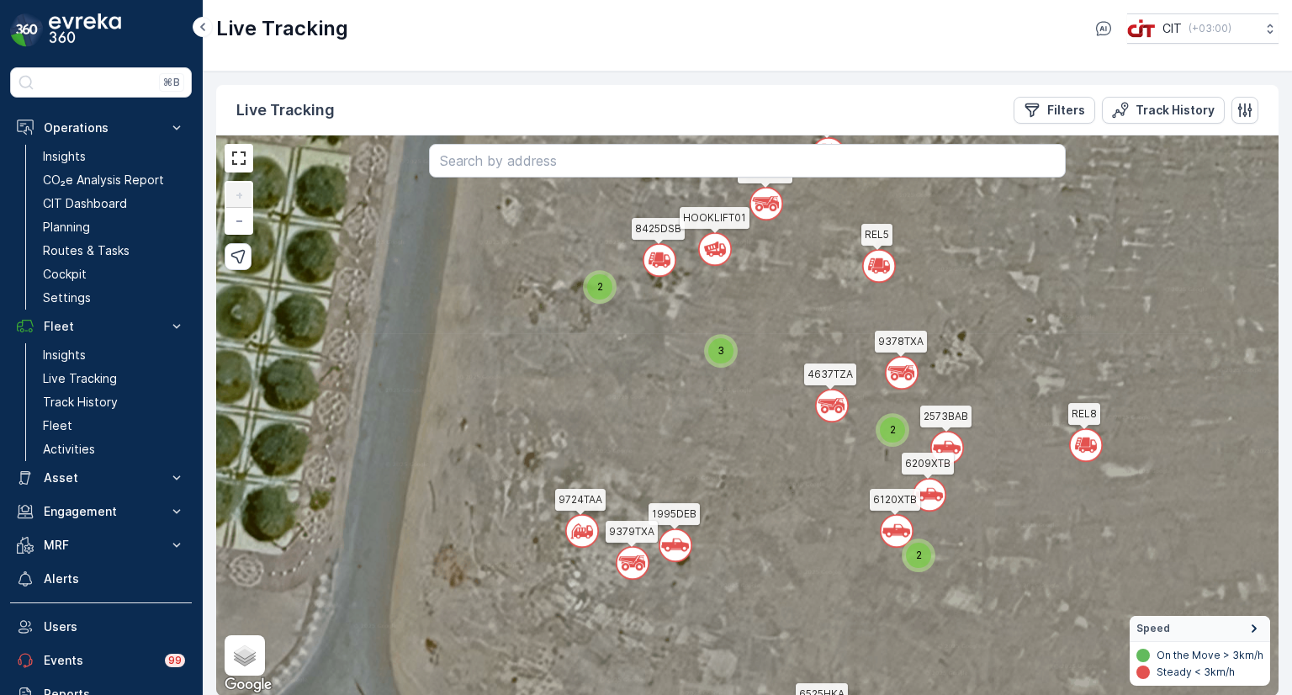
click at [885, 389] on icon at bounding box center [745, 415] width 1275 height 677
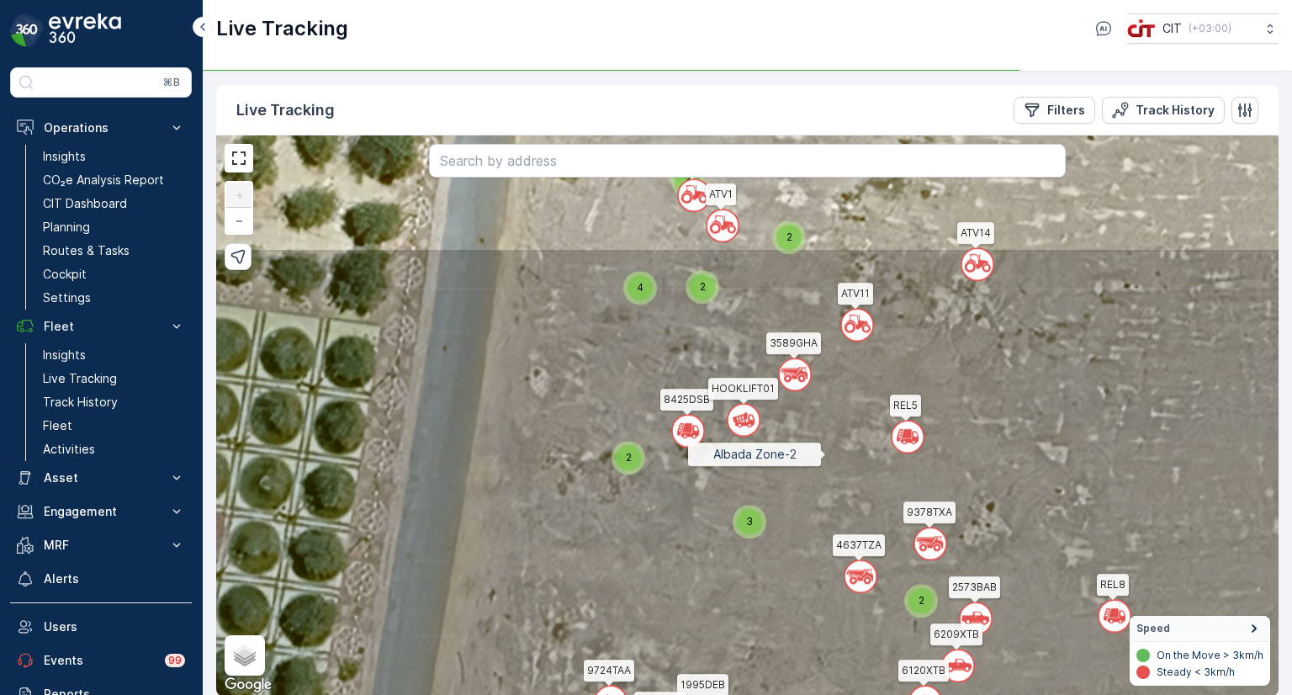
drag, startPoint x: 797, startPoint y: 284, endPoint x: 827, endPoint y: 455, distance: 173.4
click at [827, 455] on icon at bounding box center [773, 585] width 1275 height 677
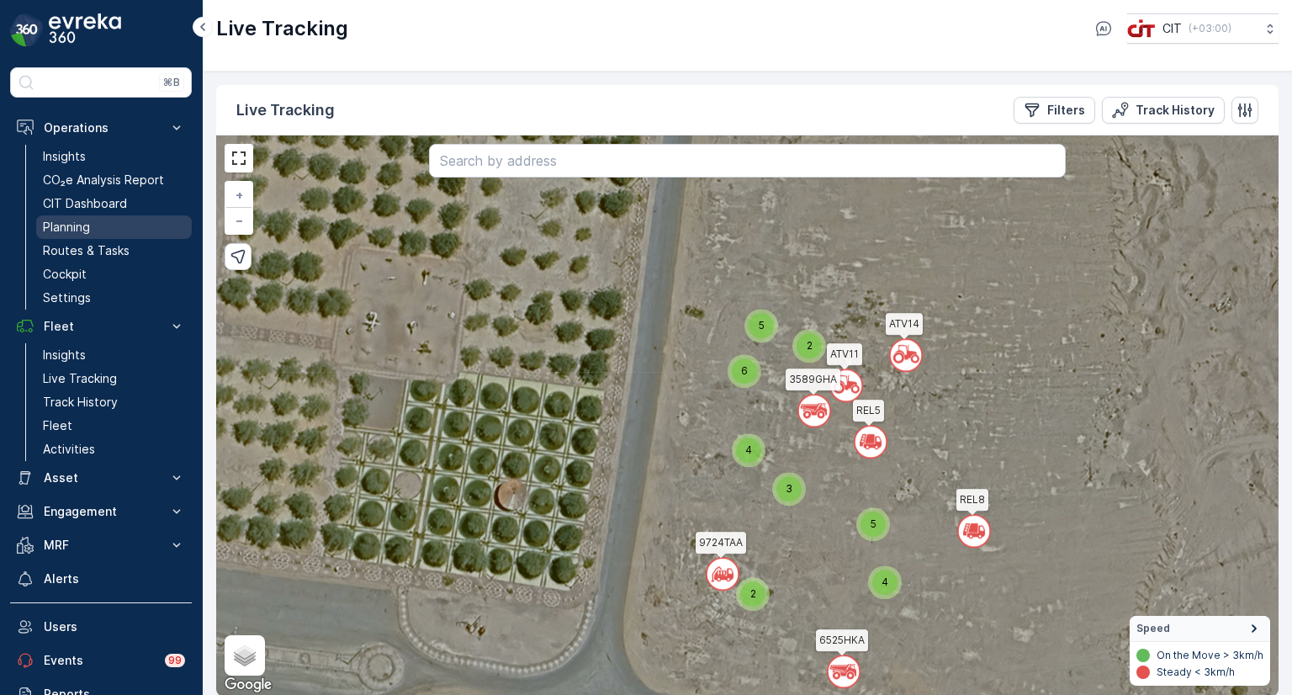
click at [68, 225] on p "Planning" at bounding box center [66, 227] width 47 height 17
